Goal: Check status: Check status

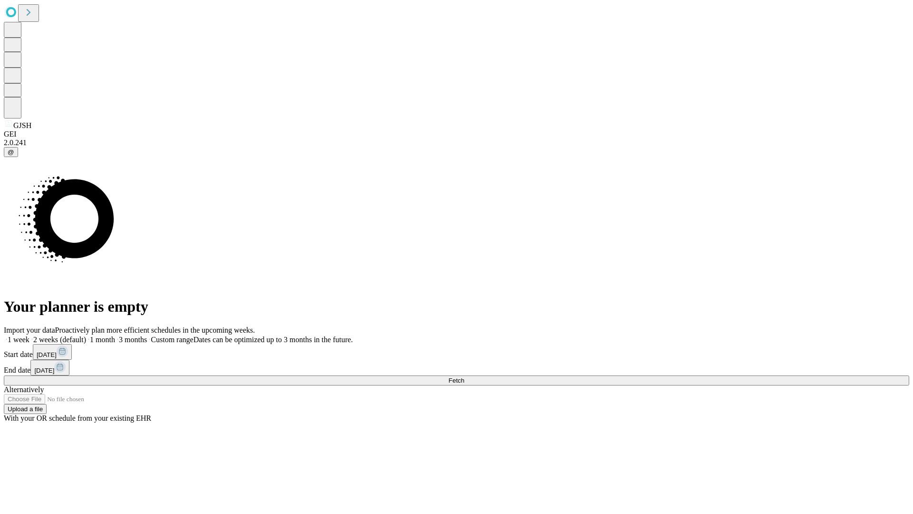
click at [464, 377] on span "Fetch" at bounding box center [457, 380] width 16 height 7
